Goal: Check status: Check status

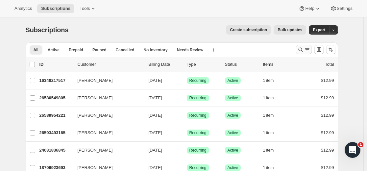
click at [298, 50] on icon "Search and filter results" at bounding box center [300, 49] width 7 height 7
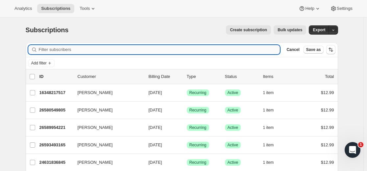
click at [215, 49] on input "Filter subscribers" at bounding box center [159, 49] width 241 height 9
paste input "[EMAIL_ADDRESS][DOMAIN_NAME]"
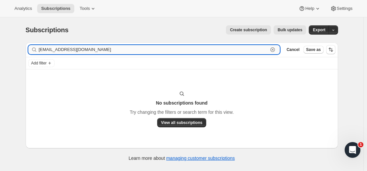
click at [205, 50] on input "[EMAIL_ADDRESS][DOMAIN_NAME]" at bounding box center [153, 49] width 229 height 9
paste input "[EMAIL_ADDRESS][DOMAIN_NAME]"
click at [95, 49] on input "[EMAIL_ADDRESS][DOMAIN_NAME]" at bounding box center [153, 49] width 229 height 9
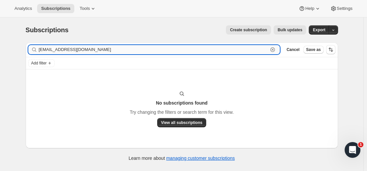
click at [95, 49] on input "[EMAIL_ADDRESS][DOMAIN_NAME]" at bounding box center [153, 49] width 229 height 9
paste input "Inca Vtipil"
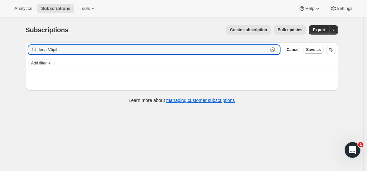
type input "Inca Vtipil"
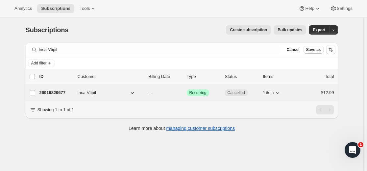
click at [57, 92] on p "26919829677" at bounding box center [55, 92] width 33 height 7
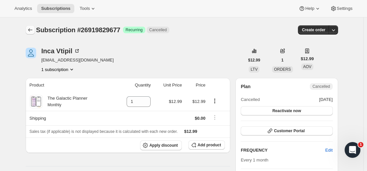
click at [32, 30] on icon "Subscriptions" at bounding box center [30, 30] width 7 height 7
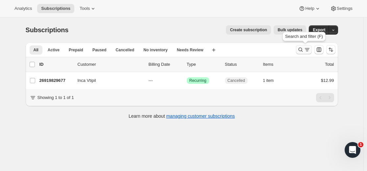
click at [302, 49] on icon "Search and filter results" at bounding box center [300, 49] width 7 height 7
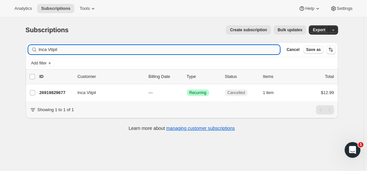
click at [230, 51] on input "Inca Vtipil" at bounding box center [159, 49] width 241 height 9
type input "[EMAIL_ADDRESS][DOMAIN_NAME]"
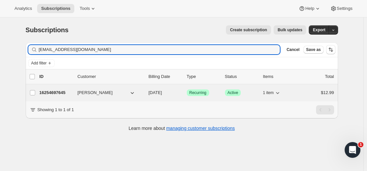
click at [64, 92] on p "16254697645" at bounding box center [55, 92] width 33 height 7
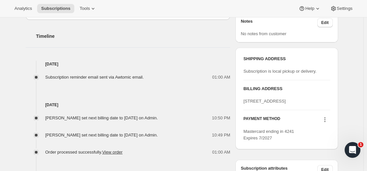
scroll to position [230, 0]
